Goal: Browse casually: Explore the website without a specific task or goal

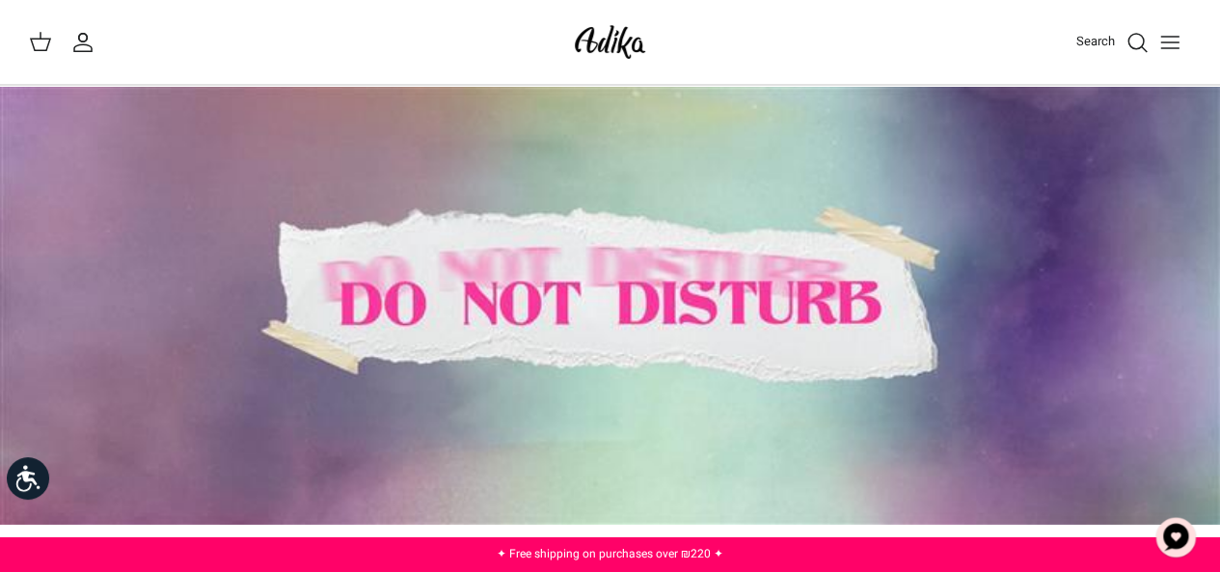
click at [830, 349] on div at bounding box center [610, 305] width 1220 height 439
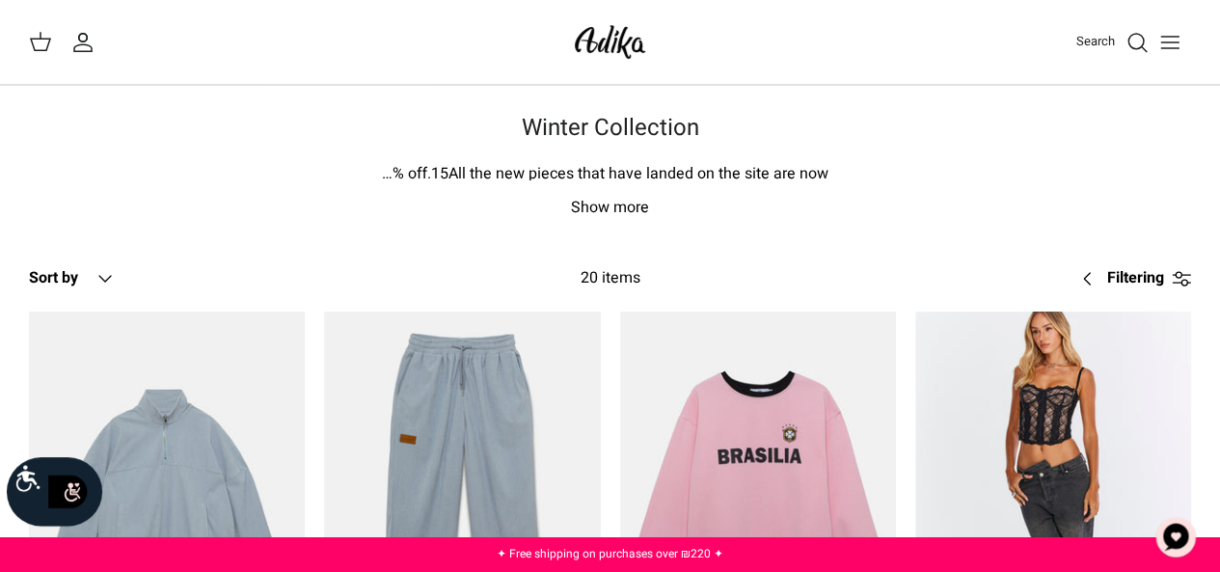
click at [1098, 41] on font "Search" at bounding box center [1095, 41] width 39 height 18
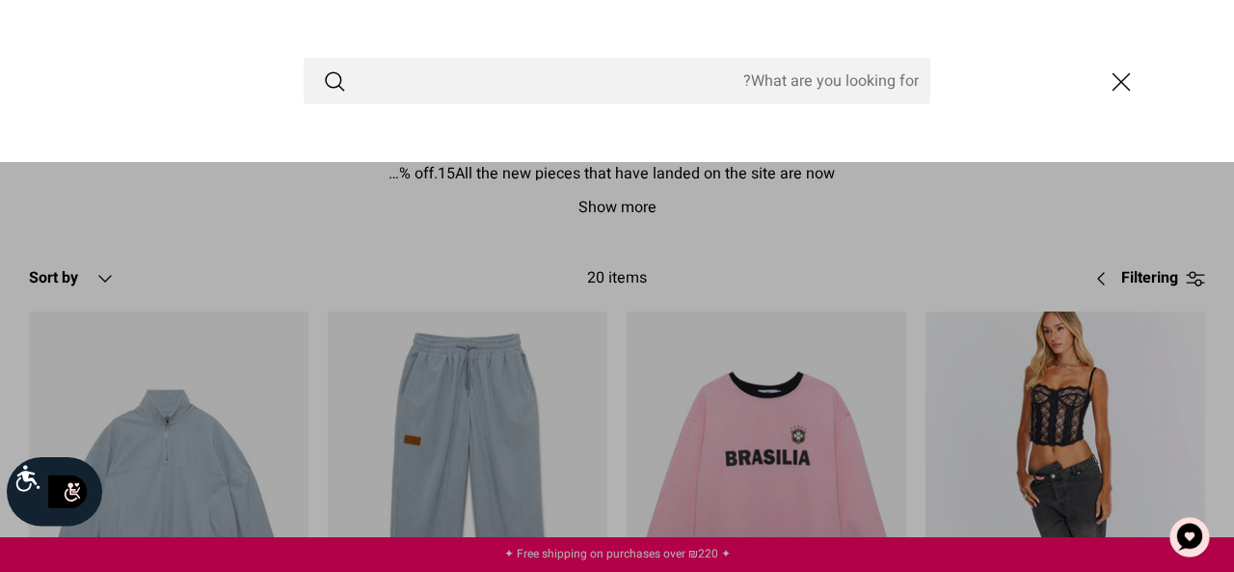
click at [1143, 92] on button "closed" at bounding box center [1121, 82] width 52 height 52
